Goal: Task Accomplishment & Management: Manage account settings

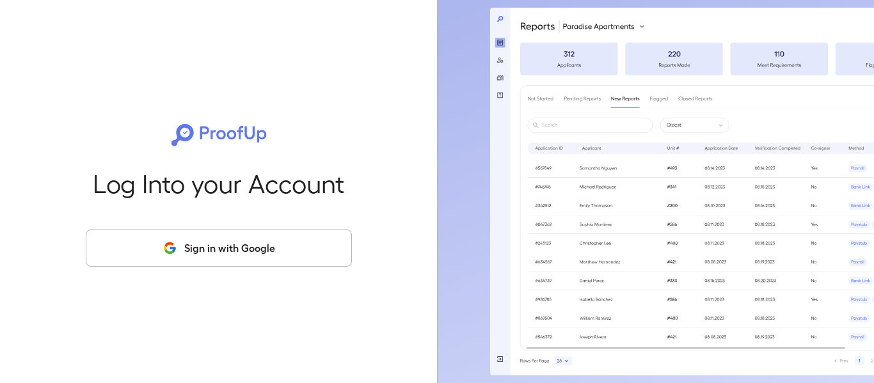
click at [229, 239] on button "Sign in with Google" at bounding box center [219, 248] width 266 height 37
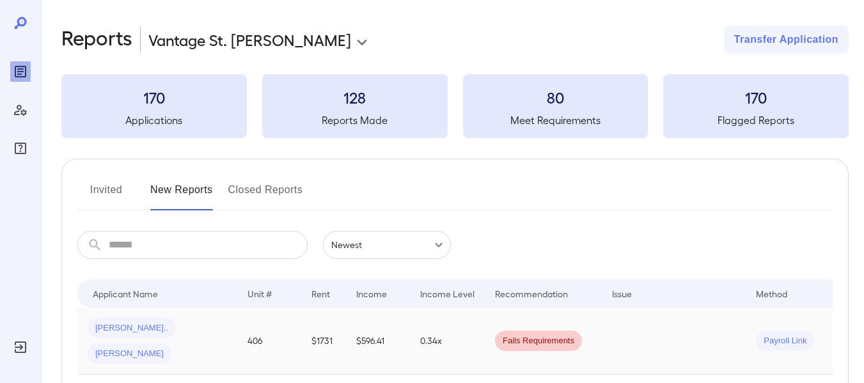
click at [171, 348] on span "[PERSON_NAME]" at bounding box center [130, 354] width 84 height 12
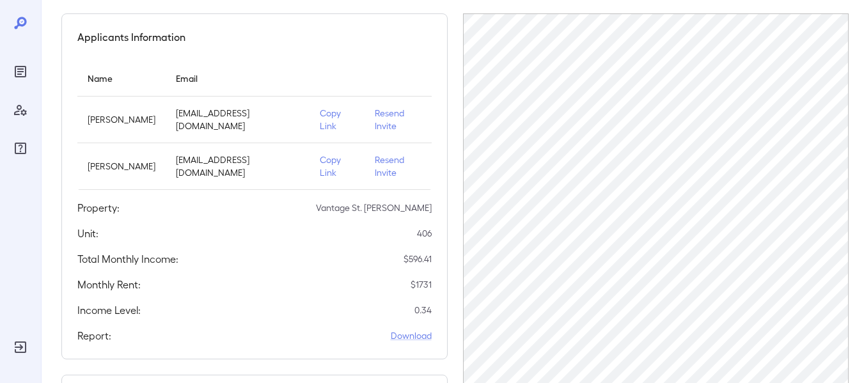
scroll to position [101, 0]
click at [383, 154] on p "Resend Invite" at bounding box center [398, 167] width 47 height 26
